Goal: Check status: Check status

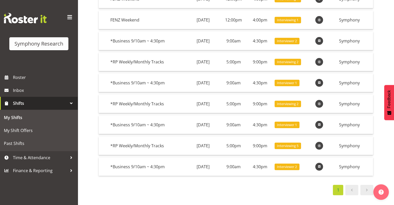
scroll to position [82, 0]
click at [350, 188] on span at bounding box center [352, 190] width 6 height 6
click at [352, 187] on span at bounding box center [352, 190] width 6 height 6
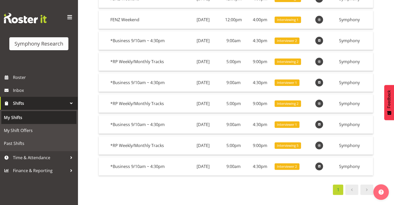
click at [18, 116] on span "My Shifts" at bounding box center [39, 118] width 70 height 8
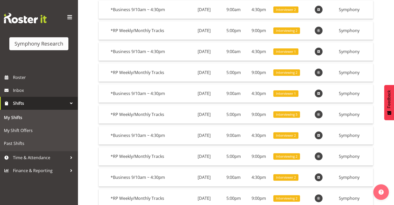
scroll to position [103, 0]
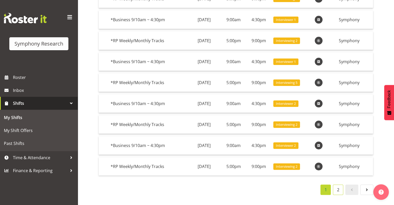
click at [337, 185] on link "2" at bounding box center [338, 190] width 10 height 10
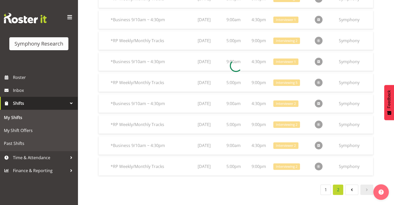
scroll to position [55, 0]
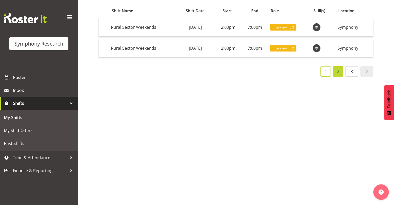
click at [326, 66] on link "1" at bounding box center [325, 71] width 10 height 10
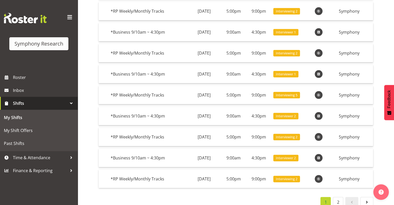
scroll to position [103, 0]
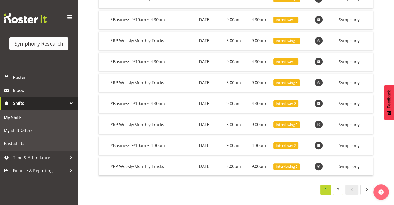
click at [336, 186] on link "2" at bounding box center [338, 190] width 10 height 10
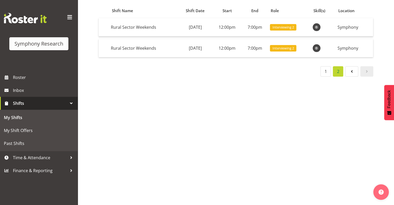
scroll to position [55, 0]
